Goal: Book appointment/travel/reservation

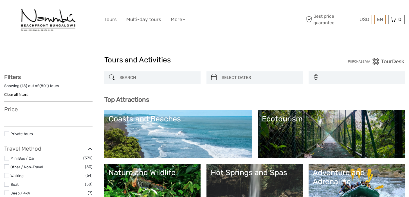
select select
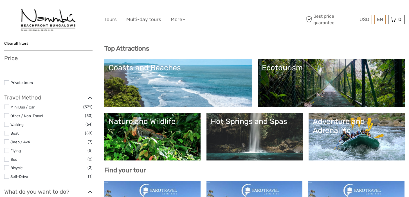
select select
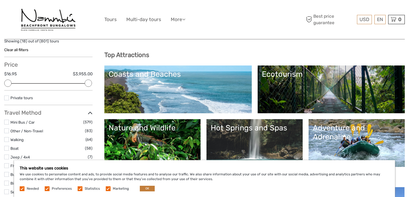
scroll to position [52, 0]
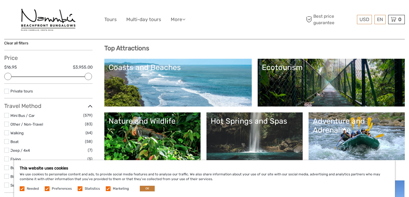
click at [233, 129] on link "Hot Springs and Spas" at bounding box center [255, 136] width 88 height 39
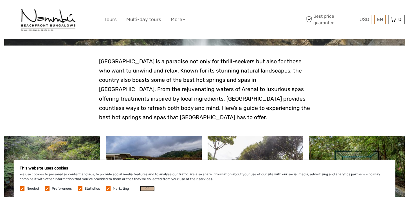
click at [146, 190] on button "OK" at bounding box center [147, 189] width 15 height 6
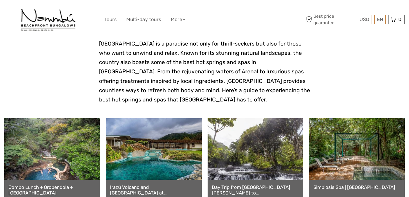
scroll to position [140, 0]
